Goal: Complete application form

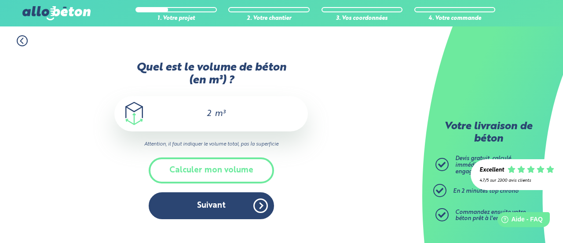
click at [239, 210] on button "Suivant" at bounding box center [211, 205] width 125 height 27
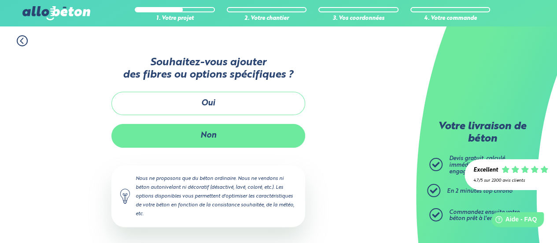
click at [209, 131] on button "Non" at bounding box center [208, 135] width 194 height 23
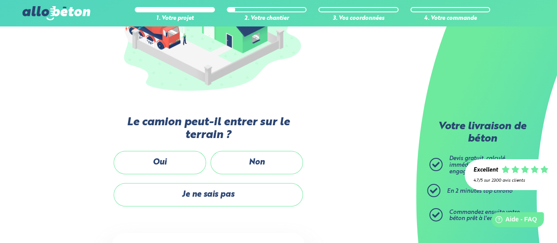
scroll to position [176, 0]
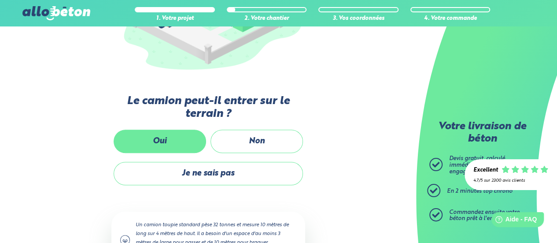
click at [146, 136] on label "Oui" at bounding box center [160, 140] width 92 height 23
click at [0, 0] on input "Oui" at bounding box center [0, 0] width 0 height 0
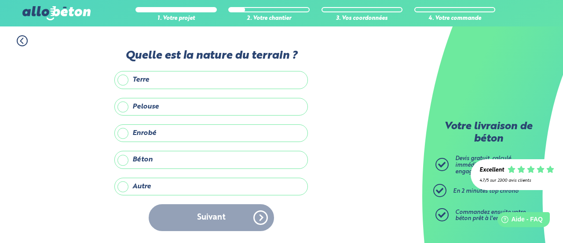
click at [123, 187] on label "Autre" at bounding box center [211, 186] width 194 height 18
click at [0, 0] on input "Autre" at bounding box center [0, 0] width 0 height 0
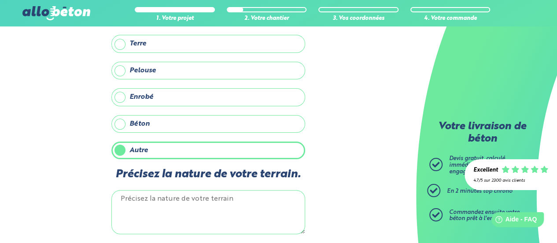
scroll to position [44, 0]
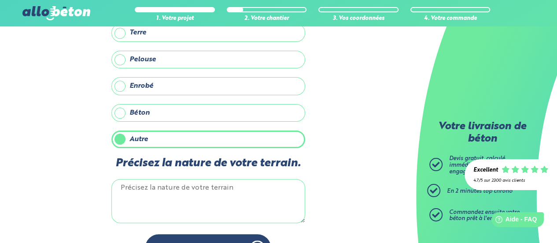
click at [122, 135] on label "Autre" at bounding box center [208, 139] width 194 height 18
click at [0, 0] on input "Autre" at bounding box center [0, 0] width 0 height 0
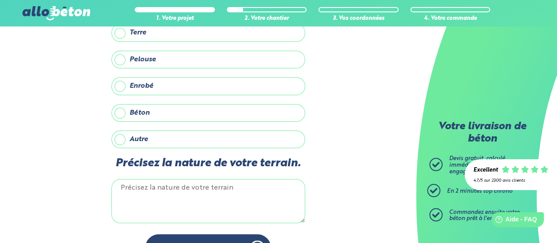
scroll to position [0, 0]
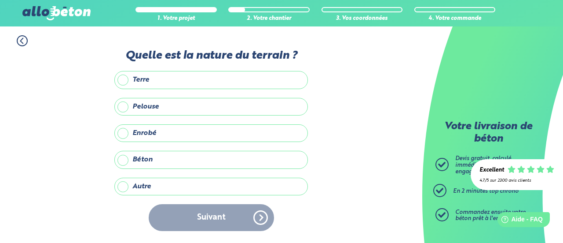
click at [123, 84] on label "Terre" at bounding box center [211, 80] width 194 height 18
click at [0, 0] on input "Terre" at bounding box center [0, 0] width 0 height 0
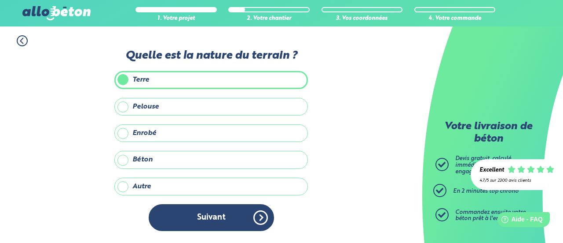
click at [126, 110] on label "Pelouse" at bounding box center [211, 107] width 194 height 18
click at [0, 0] on input "Pelouse" at bounding box center [0, 0] width 0 height 0
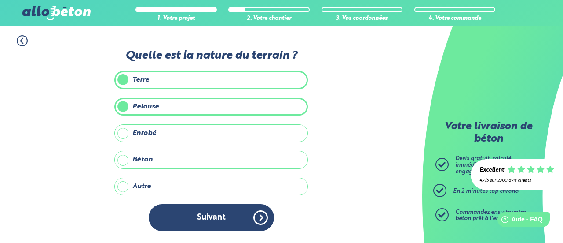
click at [126, 109] on label "Pelouse" at bounding box center [211, 107] width 194 height 18
click at [0, 0] on input "Pelouse" at bounding box center [0, 0] width 0 height 0
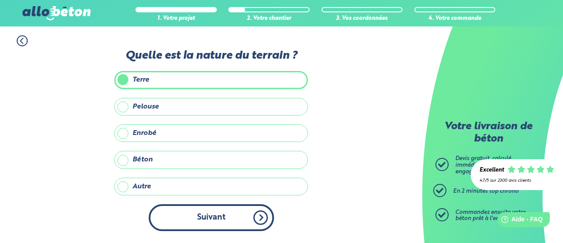
click at [171, 215] on button "Suivant" at bounding box center [211, 217] width 125 height 27
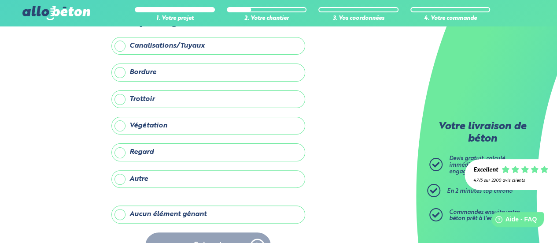
scroll to position [67, 0]
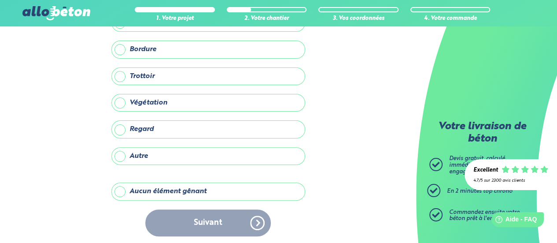
click at [122, 189] on label "Aucun élément gênant" at bounding box center [208, 191] width 194 height 18
click at [0, 0] on input "Aucun élément gênant" at bounding box center [0, 0] width 0 height 0
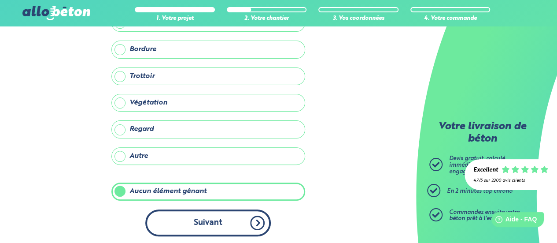
click at [180, 223] on button "Suivant" at bounding box center [207, 222] width 125 height 27
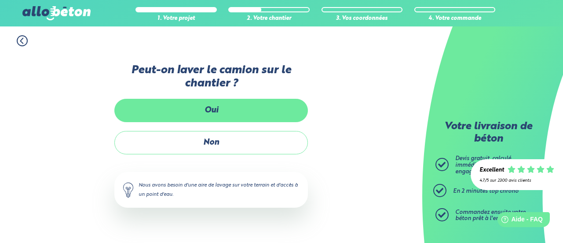
click at [163, 113] on label "Oui" at bounding box center [211, 110] width 194 height 23
click at [0, 0] on input "Oui" at bounding box center [0, 0] width 0 height 0
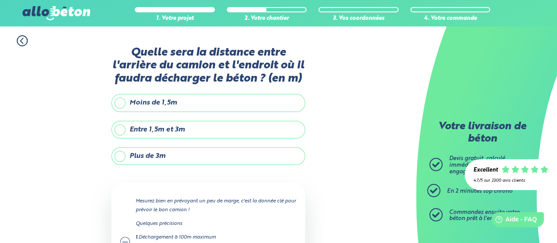
click at [121, 105] on label "Moins de 1,5m" at bounding box center [208, 103] width 194 height 18
click at [0, 0] on input "Moins de 1,5m" at bounding box center [0, 0] width 0 height 0
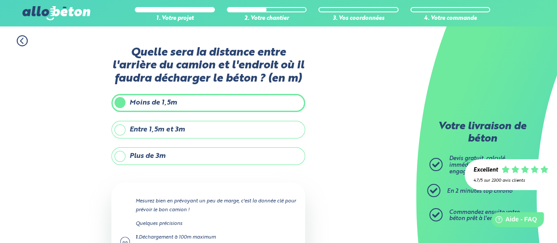
click at [121, 131] on label "Entre 1,5m et 3m" at bounding box center [208, 130] width 194 height 18
click at [0, 0] on input "Entre 1,5m et 3m" at bounding box center [0, 0] width 0 height 0
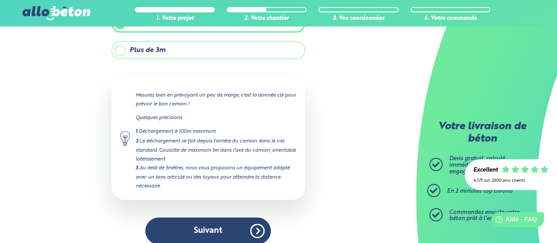
scroll to position [113, 0]
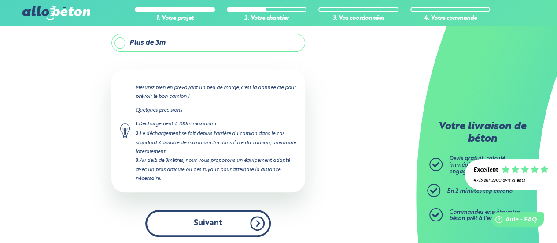
click at [178, 213] on button "Suivant" at bounding box center [207, 223] width 125 height 27
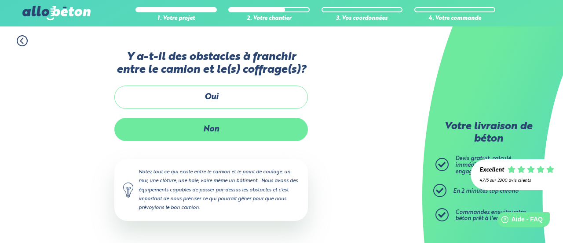
click at [180, 133] on label "Non" at bounding box center [211, 129] width 194 height 23
click at [0, 0] on input "Non" at bounding box center [0, 0] width 0 height 0
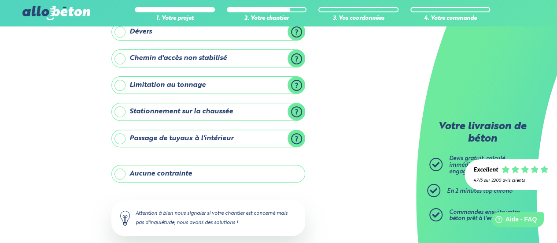
scroll to position [163, 0]
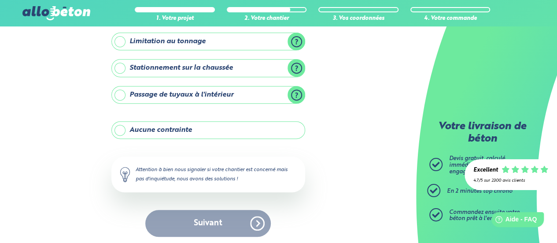
click at [120, 127] on label "Aucune contrainte" at bounding box center [208, 130] width 194 height 18
click at [0, 0] on input "Aucune contrainte" at bounding box center [0, 0] width 0 height 0
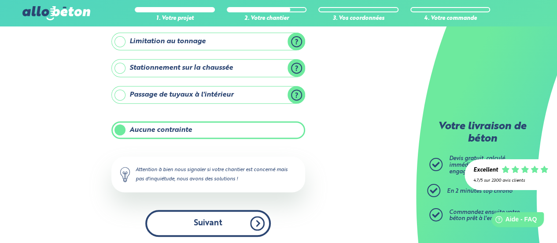
click at [190, 220] on button "Suivant" at bounding box center [207, 223] width 125 height 27
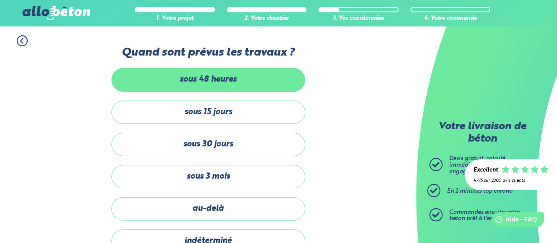
click at [154, 81] on label "sous 48 heures" at bounding box center [208, 79] width 194 height 23
click at [0, 0] on input "sous 48 heures" at bounding box center [0, 0] width 0 height 0
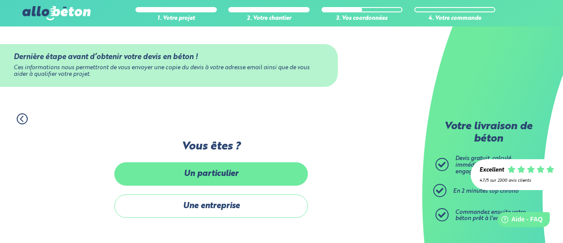
click at [163, 178] on label "Un particulier" at bounding box center [211, 173] width 194 height 23
click at [0, 0] on input "Un particulier" at bounding box center [0, 0] width 0 height 0
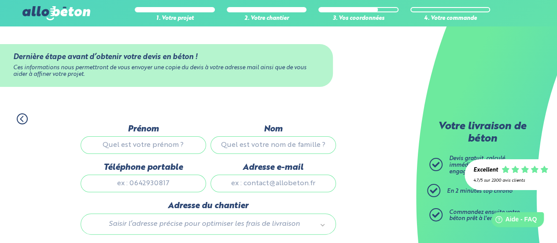
click at [162, 149] on input "Prénom" at bounding box center [143, 145] width 125 height 18
type input "[PERSON_NAME]"
type input "tompouce"
type input "0604510910"
type input "[EMAIL_ADDRESS][DOMAIN_NAME]"
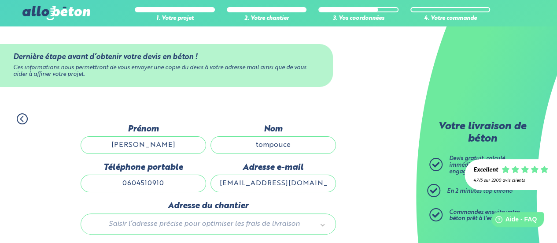
type input "[STREET_ADDRESS]"
